Goal: Navigation & Orientation: Find specific page/section

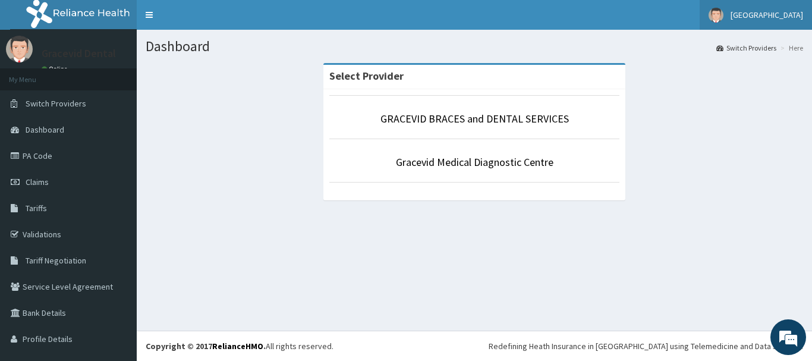
click at [760, 14] on span "[GEOGRAPHIC_DATA]" at bounding box center [766, 15] width 73 height 11
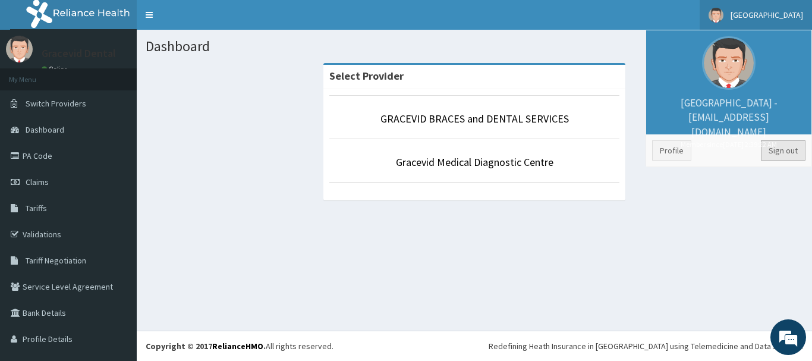
click at [776, 155] on link "Sign out" at bounding box center [783, 150] width 45 height 20
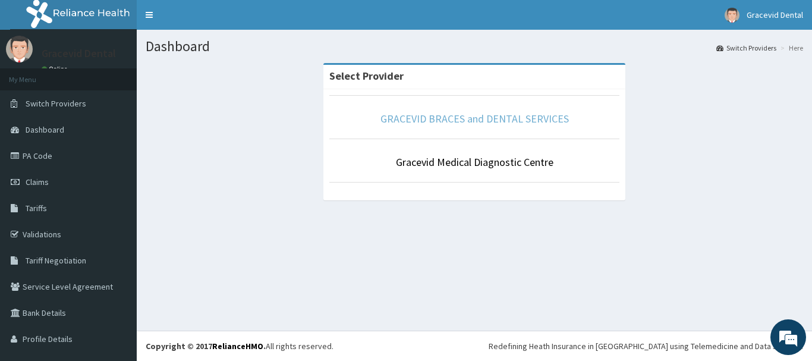
click at [531, 122] on link "GRACEVID BRACES and DENTAL SERVICES" at bounding box center [474, 119] width 188 height 14
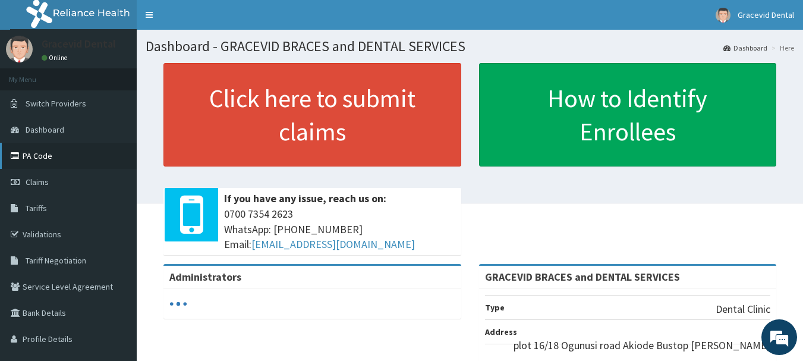
click at [77, 159] on link "PA Code" at bounding box center [68, 156] width 137 height 26
